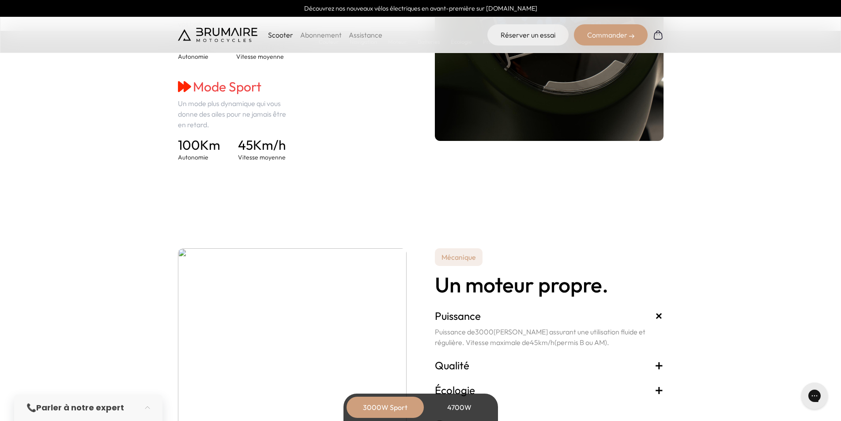
drag, startPoint x: 847, startPoint y: 21, endPoint x: 831, endPoint y: 132, distance: 112.8
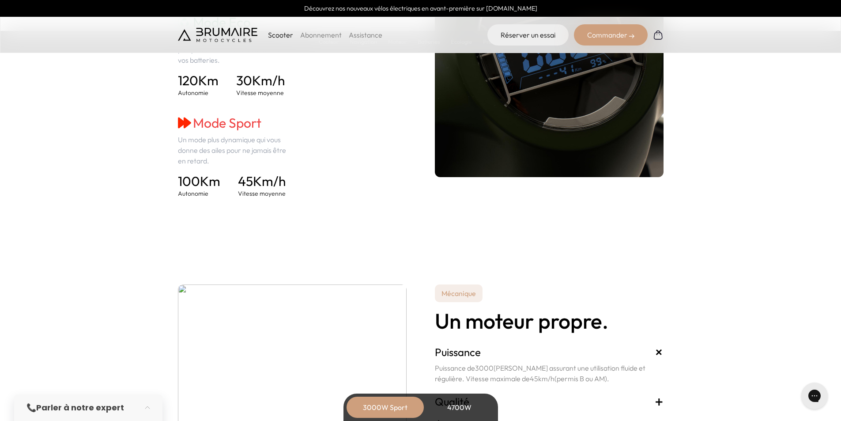
drag, startPoint x: 831, startPoint y: 132, endPoint x: 824, endPoint y: 174, distance: 42.5
click at [824, 174] on section "Navigation 2 modes de conduite. Choisissez le mode de conduite le plus adapté à…" at bounding box center [420, 56] width 841 height 370
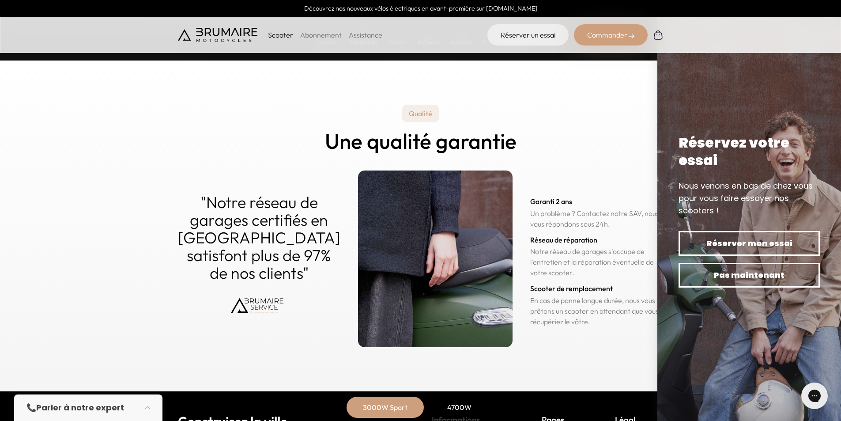
scroll to position [4335, 0]
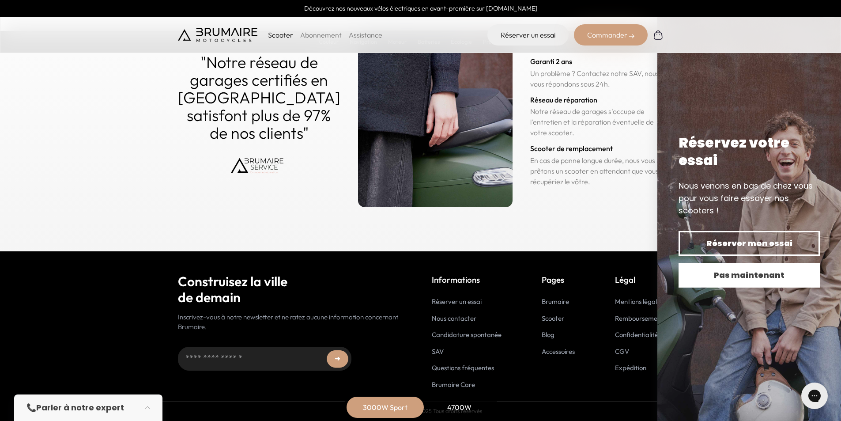
click at [764, 273] on span "Pas maintenant" at bounding box center [749, 275] width 110 height 12
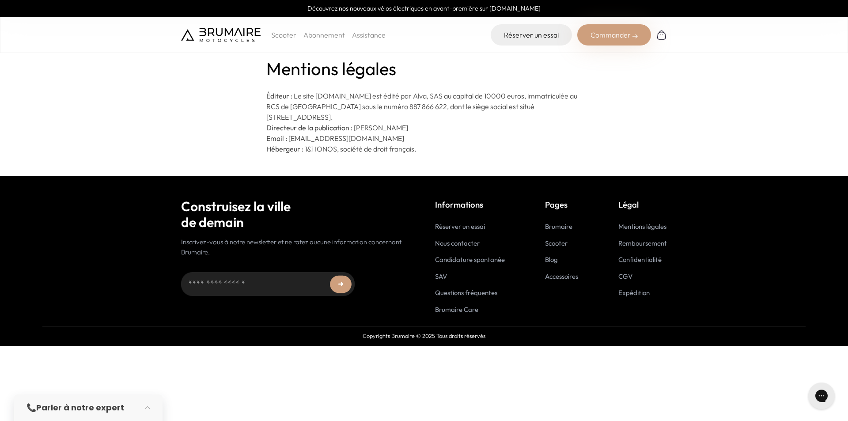
drag, startPoint x: 423, startPoint y: 112, endPoint x: 455, endPoint y: 115, distance: 31.9
click at [455, 115] on p "Éditeur : Le site [DOMAIN_NAME] est édité par Alva, SAS au capital de 10000 …" at bounding box center [424, 107] width 316 height 32
drag, startPoint x: 451, startPoint y: 106, endPoint x: 472, endPoint y: 109, distance: 21.0
click at [468, 111] on p "Éditeur : Le site [DOMAIN_NAME] est édité par Alva, SAS au capital de 10000 …" at bounding box center [424, 107] width 316 height 32
drag, startPoint x: 493, startPoint y: 107, endPoint x: 518, endPoint y: 106, distance: 25.7
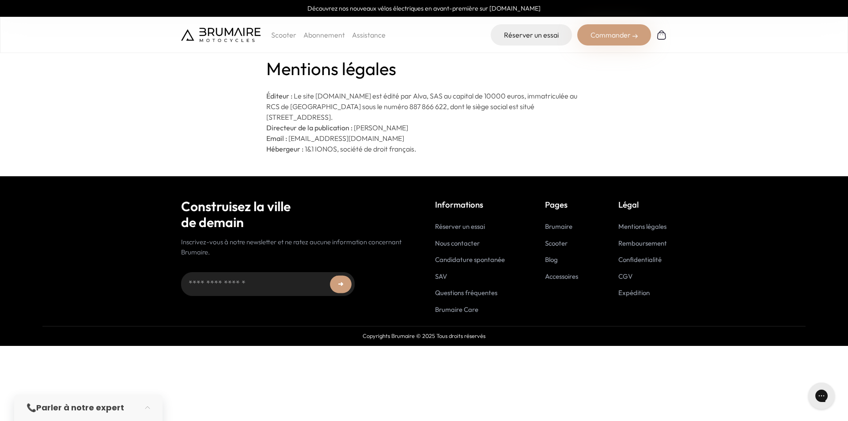
click at [494, 106] on p "Éditeur : Le site [DOMAIN_NAME] est édité par Alva, SAS au capital de 10000 …" at bounding box center [424, 107] width 316 height 32
drag, startPoint x: 541, startPoint y: 106, endPoint x: 348, endPoint y: 117, distance: 193.7
click at [348, 117] on p "Éditeur : Le site [DOMAIN_NAME] est édité par Alva, SAS au capital de 10000 …" at bounding box center [424, 107] width 316 height 32
copy p "[STREET_ADDRESS]"
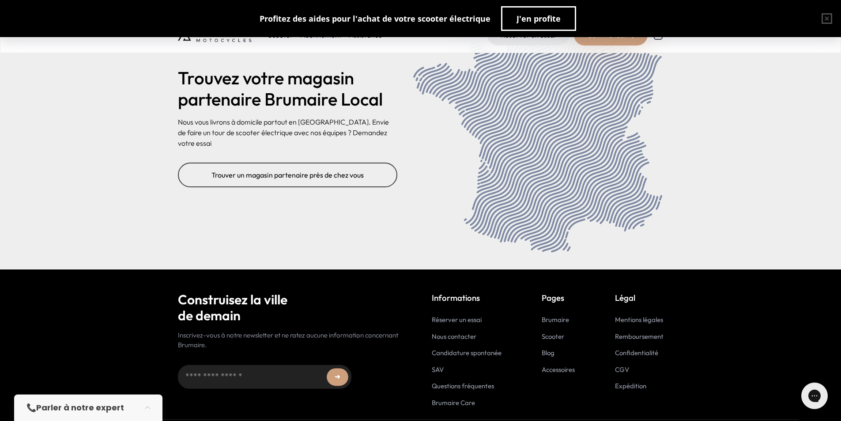
scroll to position [3574, 0]
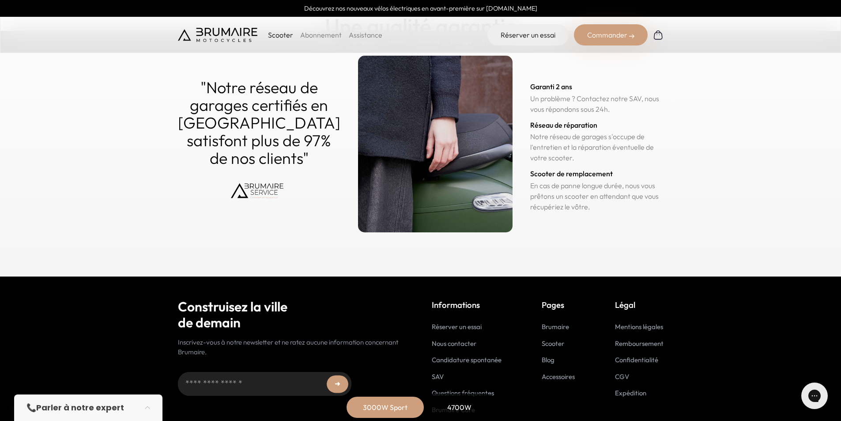
scroll to position [4335, 0]
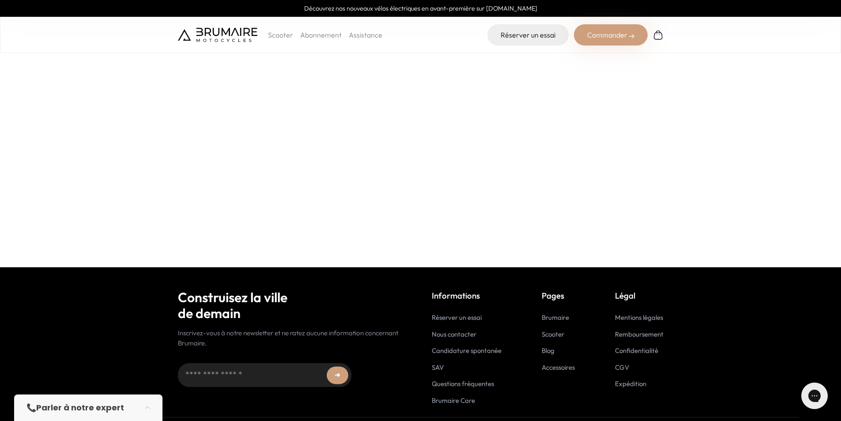
scroll to position [238, 0]
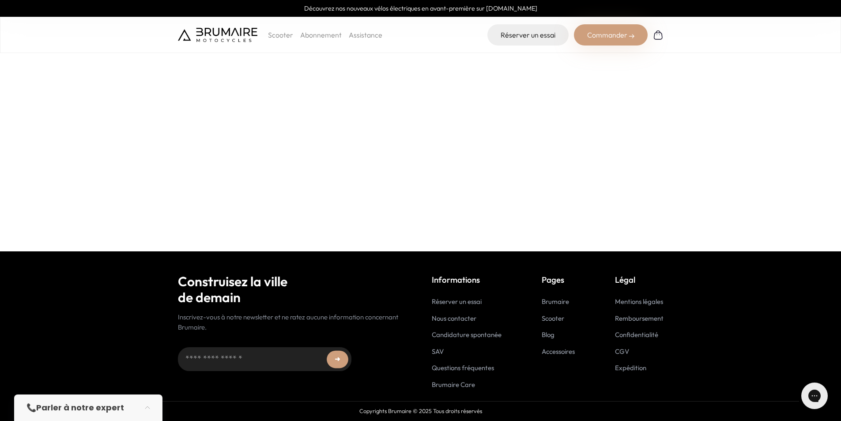
click at [440, 352] on link "SAV" at bounding box center [438, 351] width 12 height 8
